Goal: Navigation & Orientation: Find specific page/section

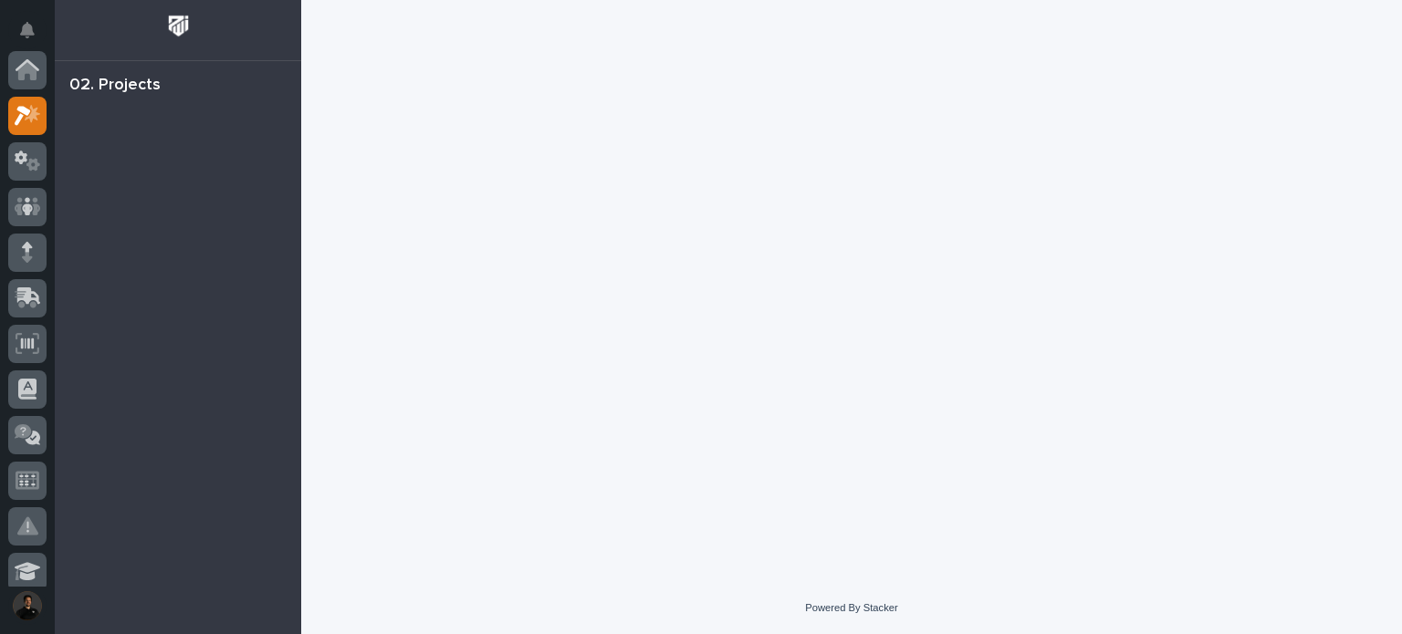
scroll to position [46, 0]
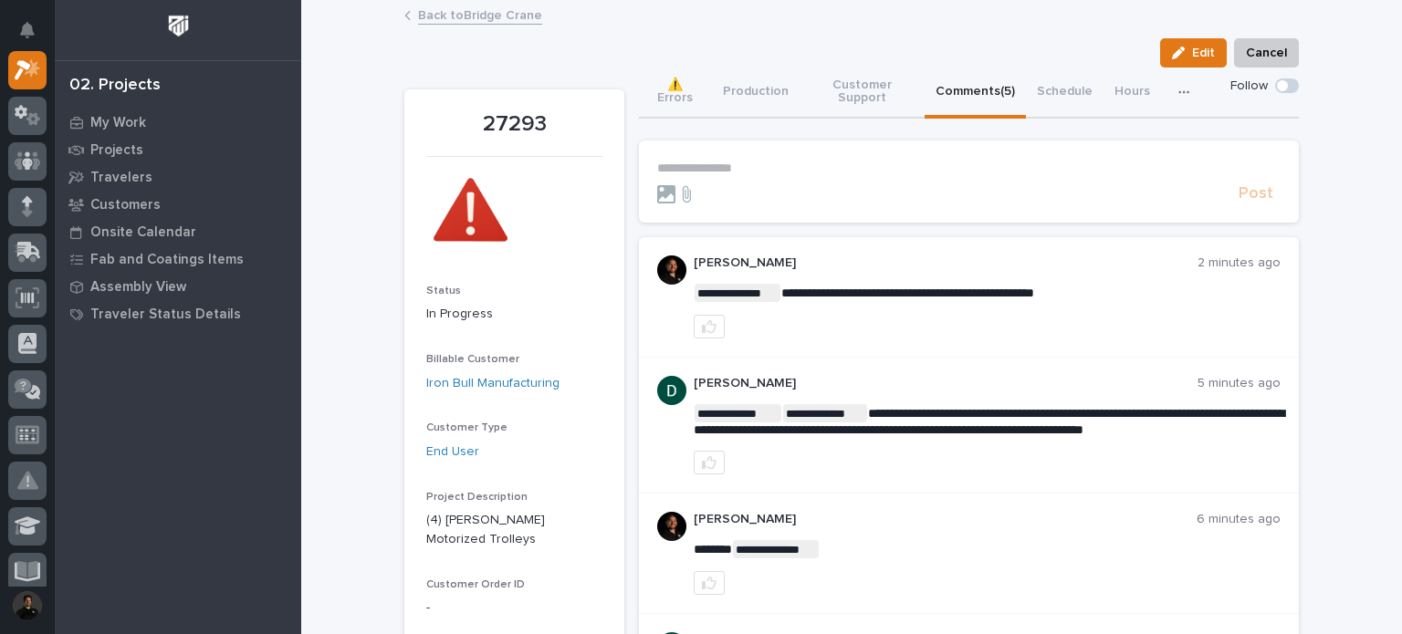
click at [459, 19] on link "Back to Bridge Crane" at bounding box center [480, 14] width 124 height 21
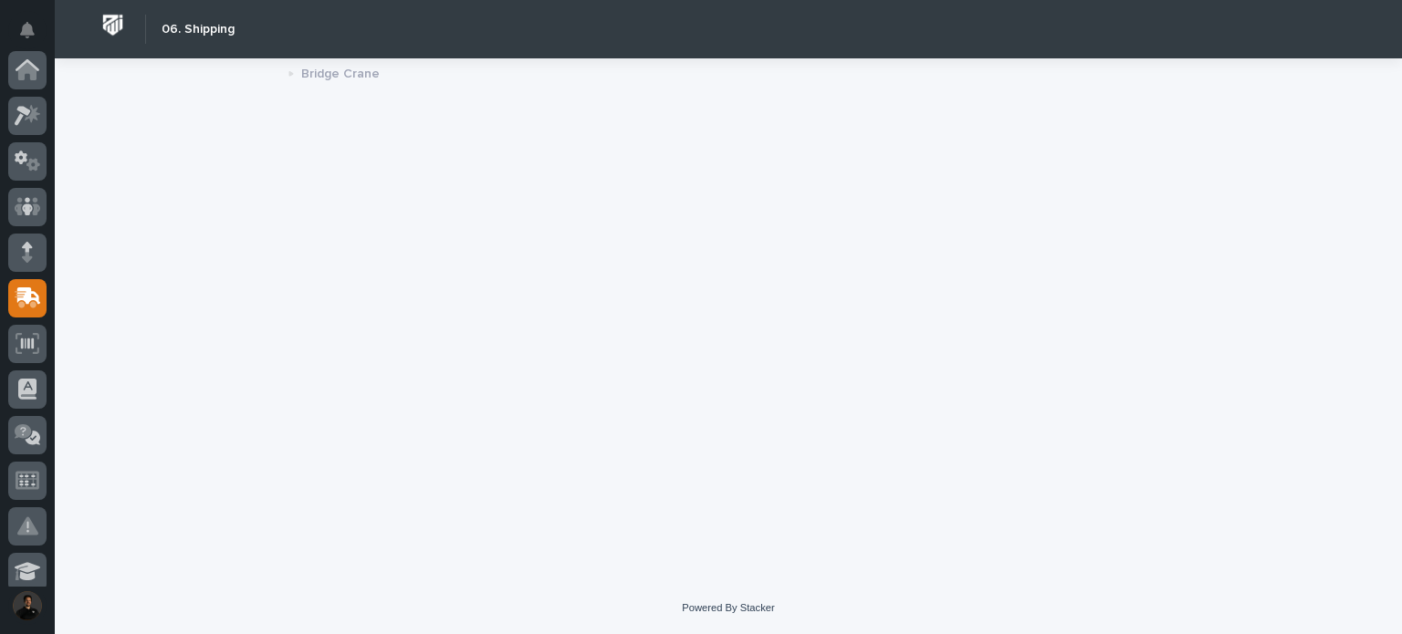
scroll to position [228, 0]
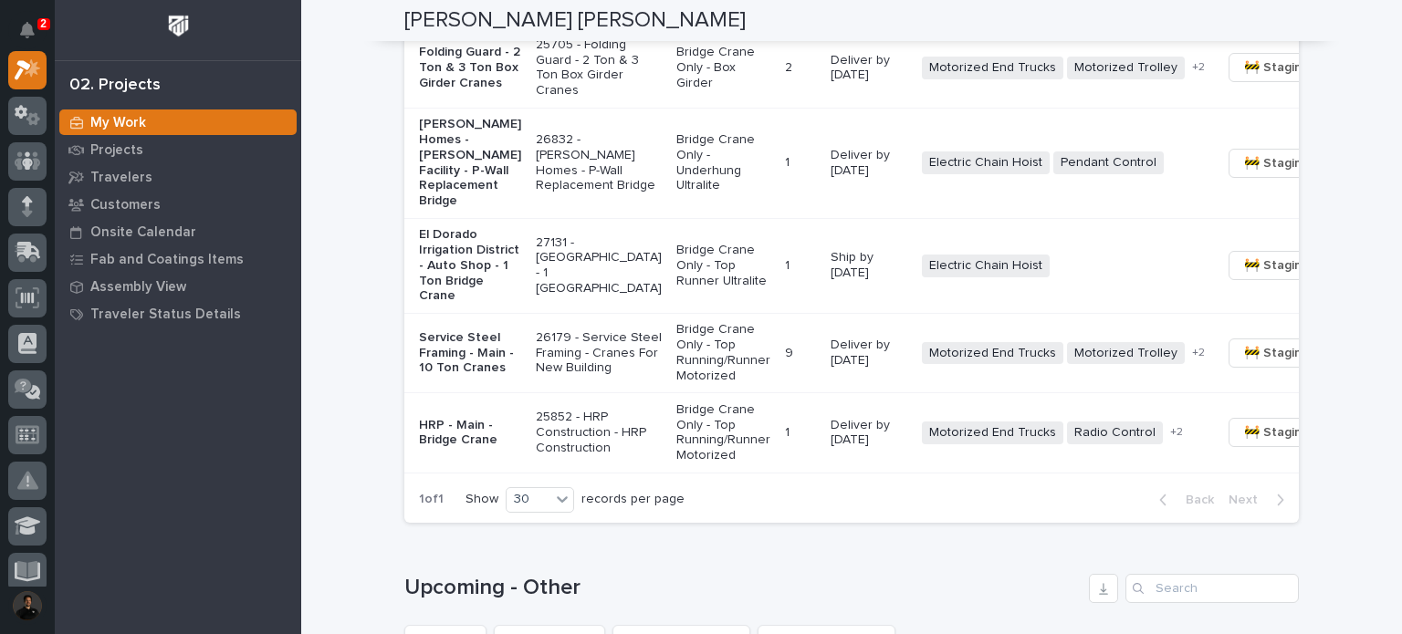
scroll to position [1885, 0]
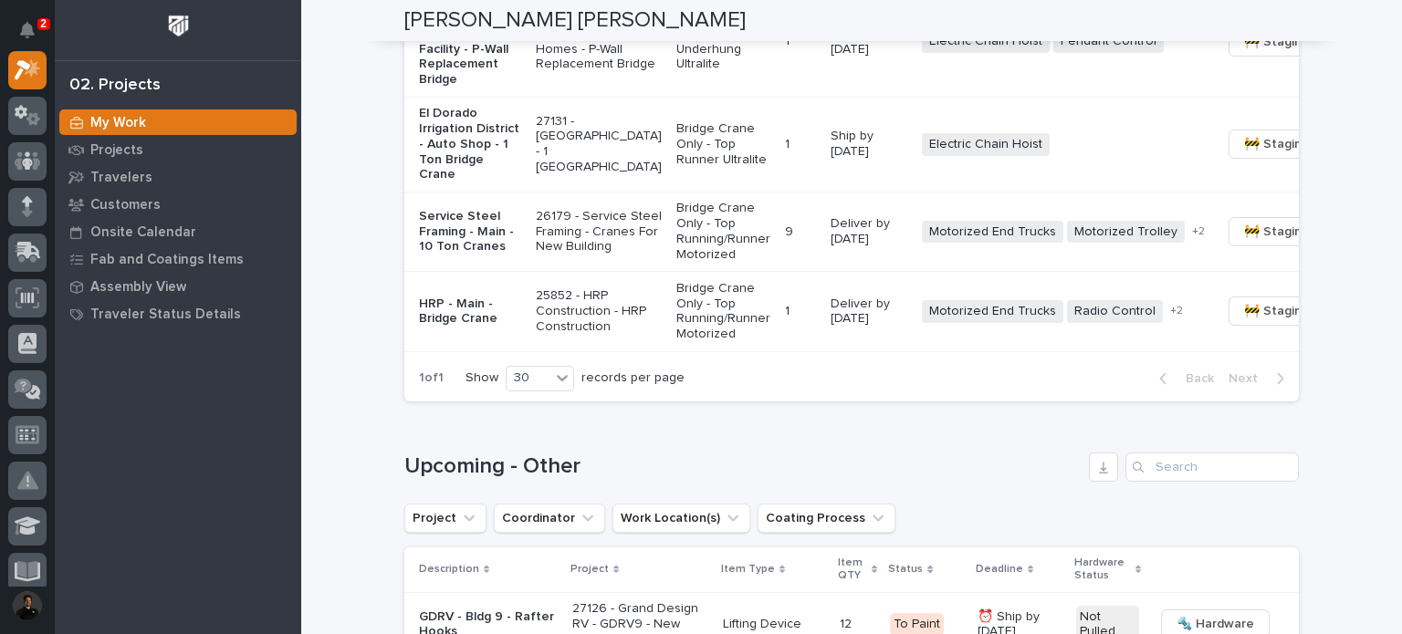
click at [785, 152] on p at bounding box center [800, 145] width 31 height 16
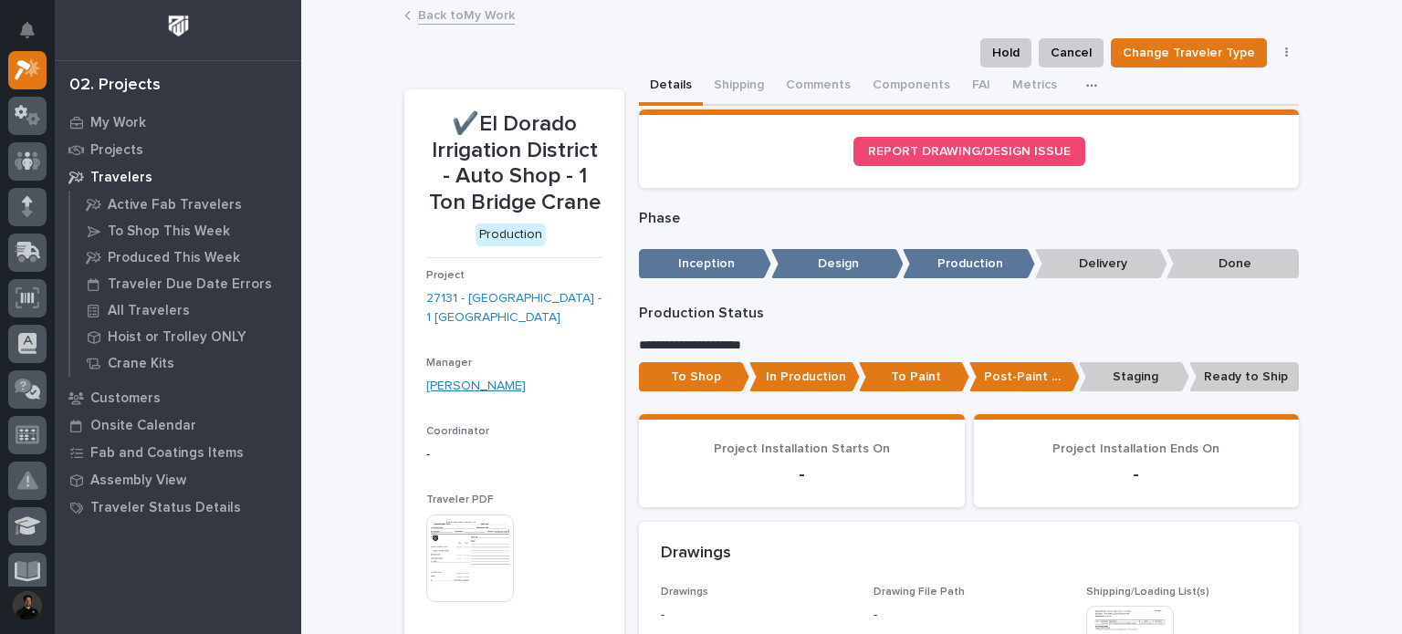
scroll to position [243, 0]
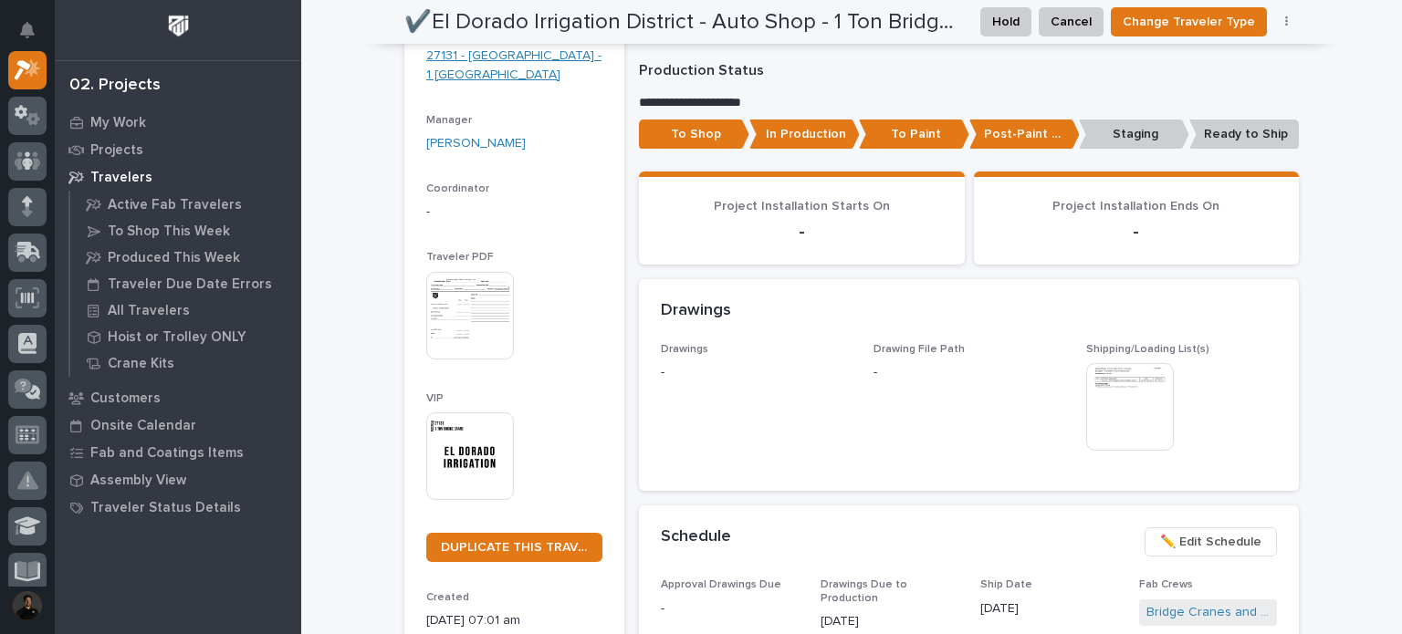
click at [467, 57] on link "27131 - El Dorado Irrigation District - 1 Ton Bridge" at bounding box center [514, 66] width 176 height 38
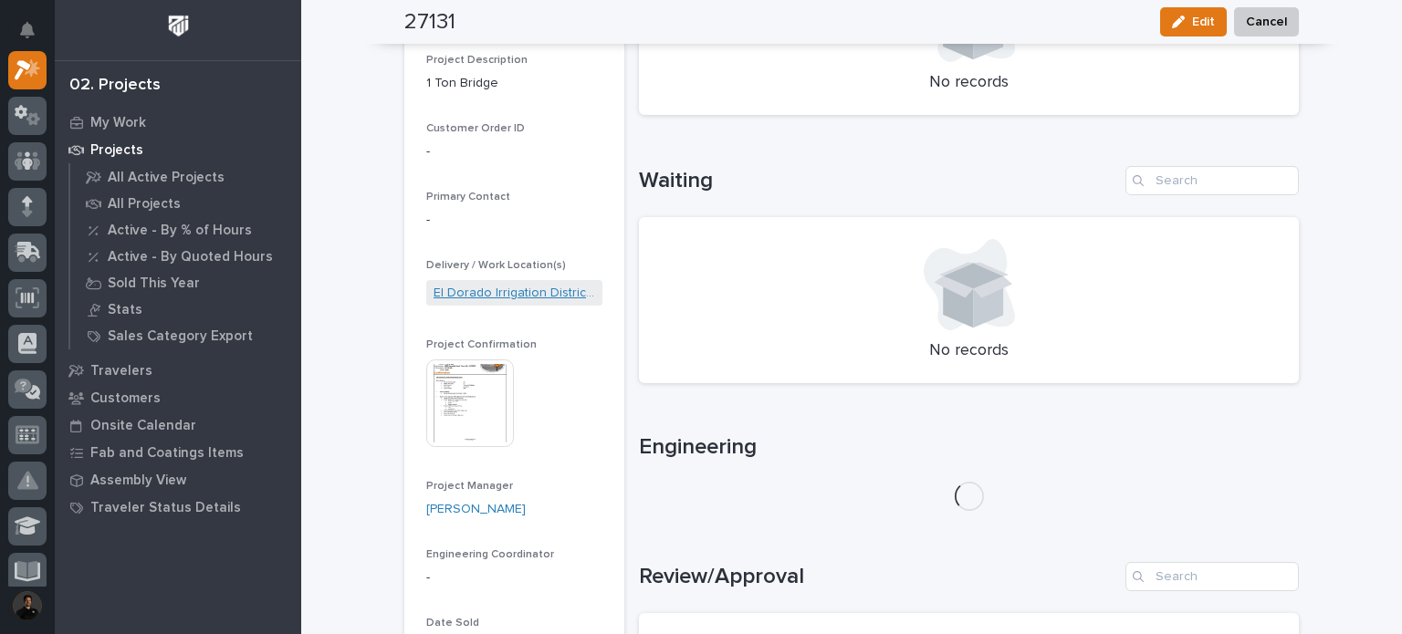
scroll to position [486, 0]
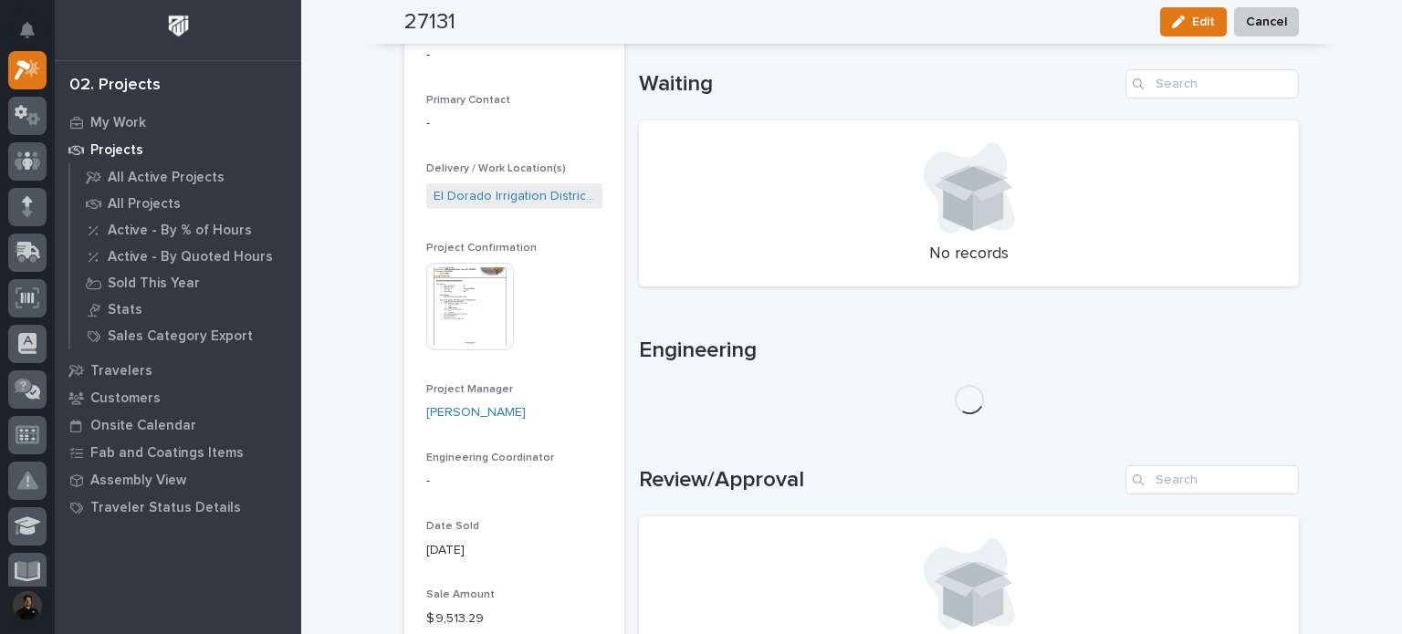
click at [454, 319] on img at bounding box center [470, 307] width 88 height 88
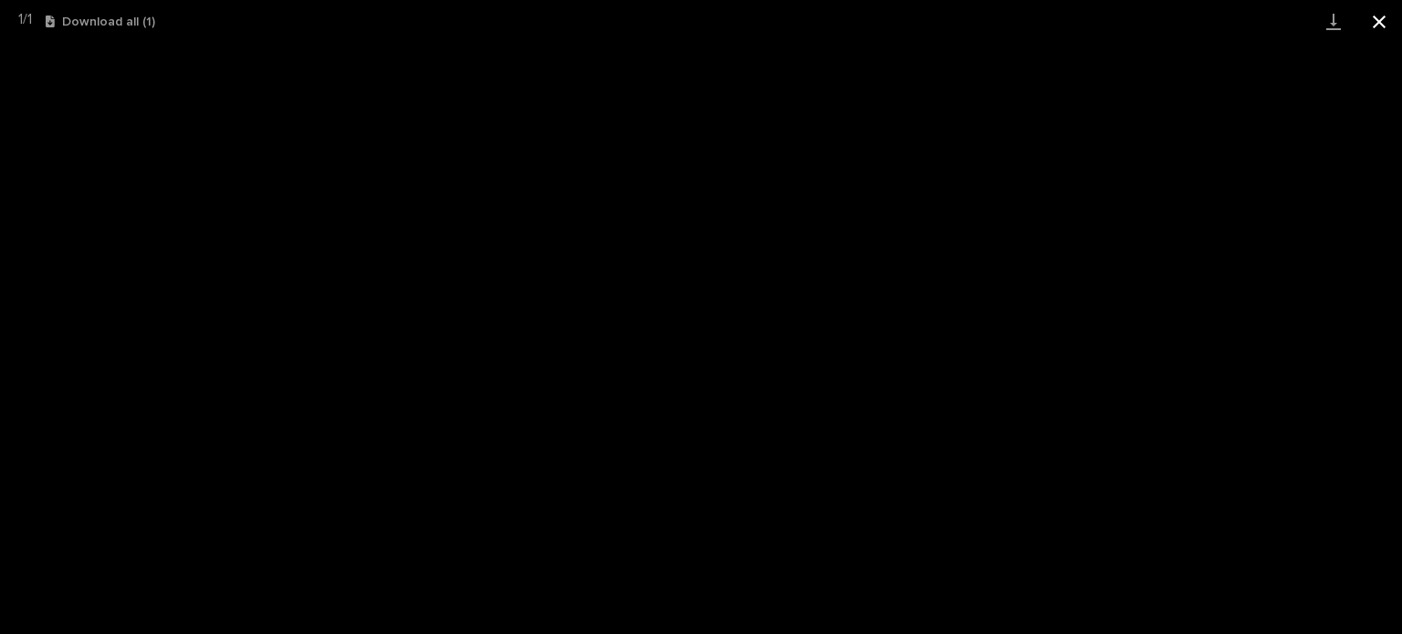
click at [1370, 19] on button "Close gallery" at bounding box center [1379, 21] width 46 height 43
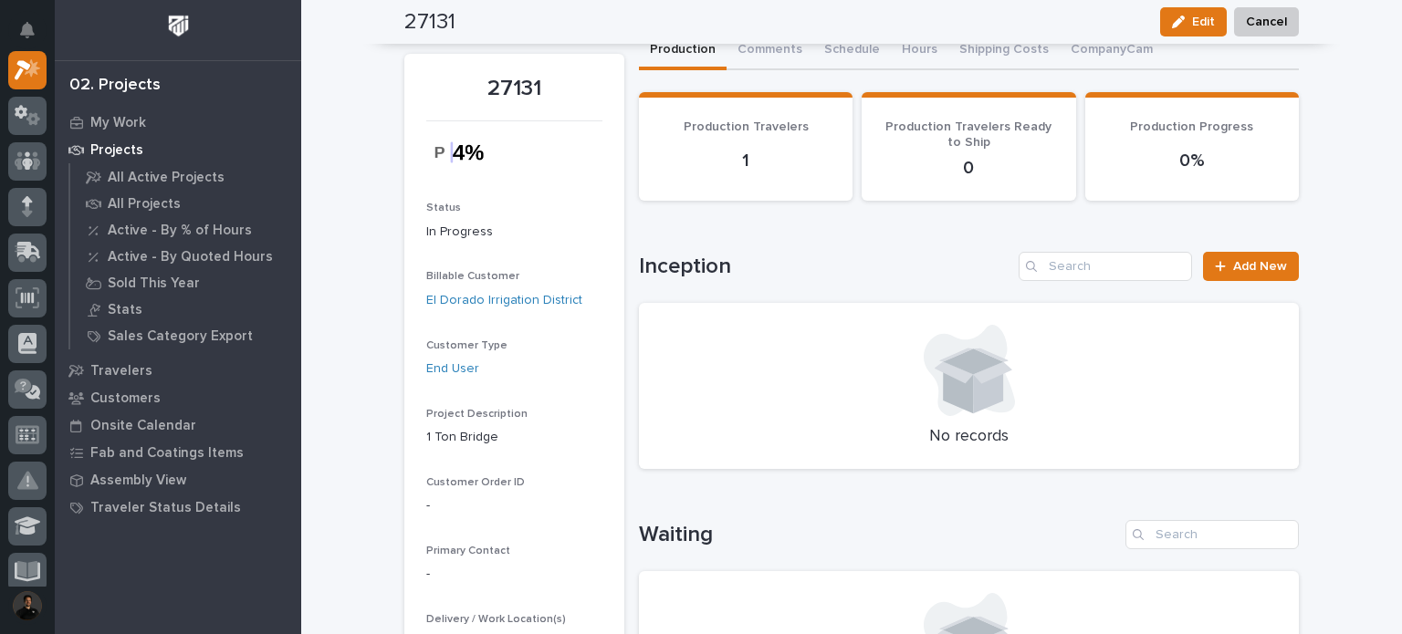
scroll to position [0, 0]
